Goal: Information Seeking & Learning: Learn about a topic

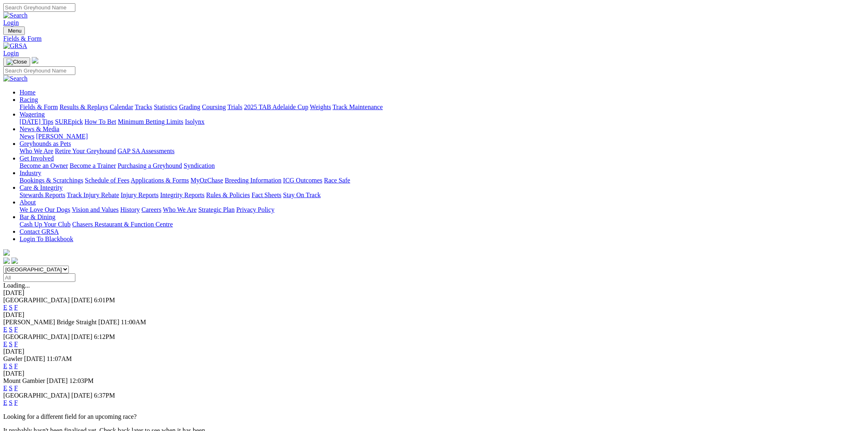
select select "NSW"
click at [69, 266] on select "South Australia New South Wales Northern Territory Queensland Tasmania Victoria…" at bounding box center [36, 270] width 66 height 8
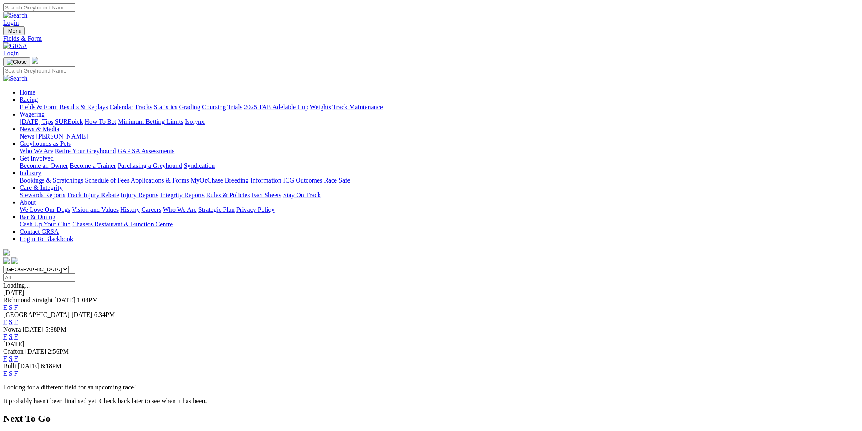
click at [7, 333] on link "E" at bounding box center [5, 336] width 4 height 7
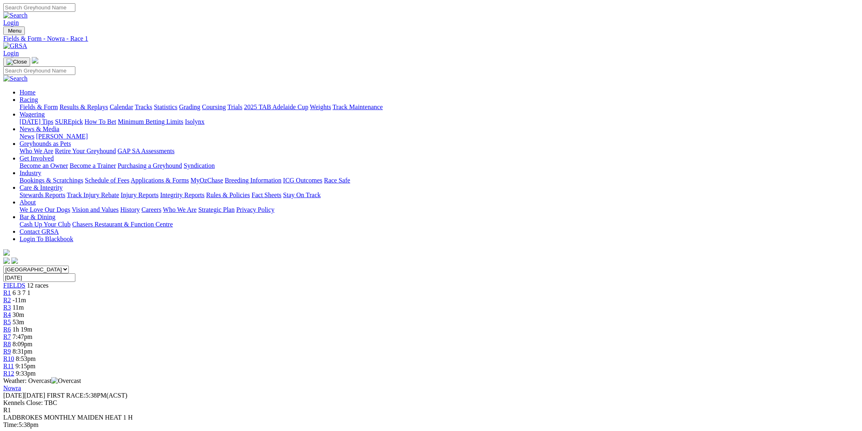
click at [388, 318] on div "R5 53m" at bounding box center [430, 321] width 855 height 7
click at [11, 326] on link "R6" at bounding box center [7, 329] width 8 height 7
click at [33, 333] on span "7:47pm" at bounding box center [23, 336] width 20 height 7
click at [11, 318] on span "R5" at bounding box center [7, 321] width 8 height 7
click at [11, 326] on link "R6" at bounding box center [7, 329] width 8 height 7
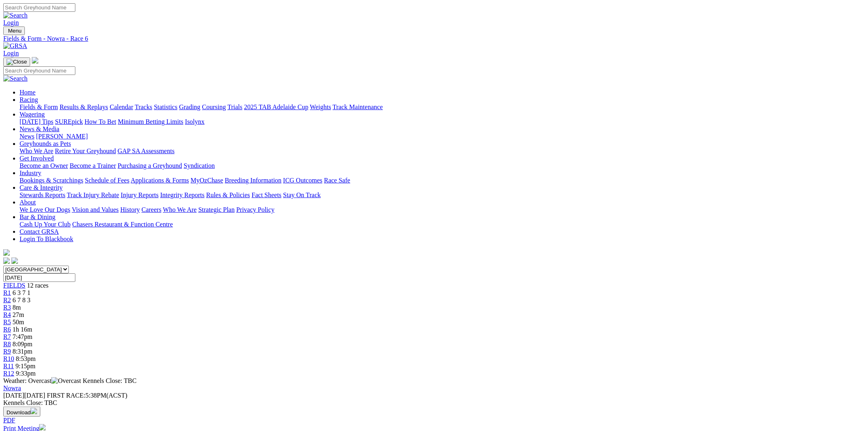
click at [11, 333] on span "R7" at bounding box center [7, 336] width 8 height 7
click at [11, 340] on link "R8" at bounding box center [7, 343] width 8 height 7
